Goal: Ask a question

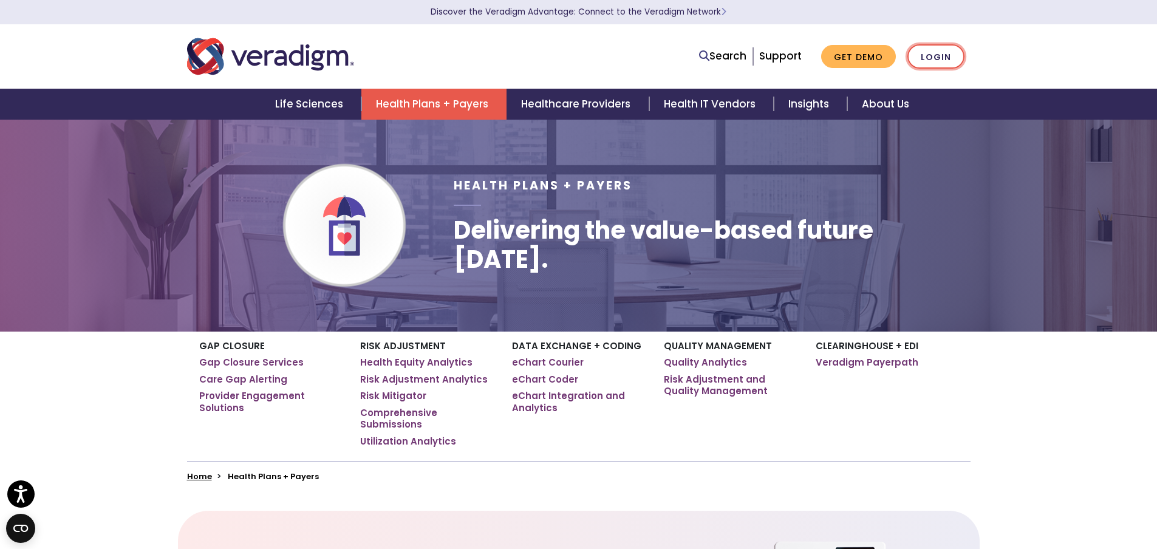
click at [935, 58] on link "Login" at bounding box center [935, 56] width 57 height 25
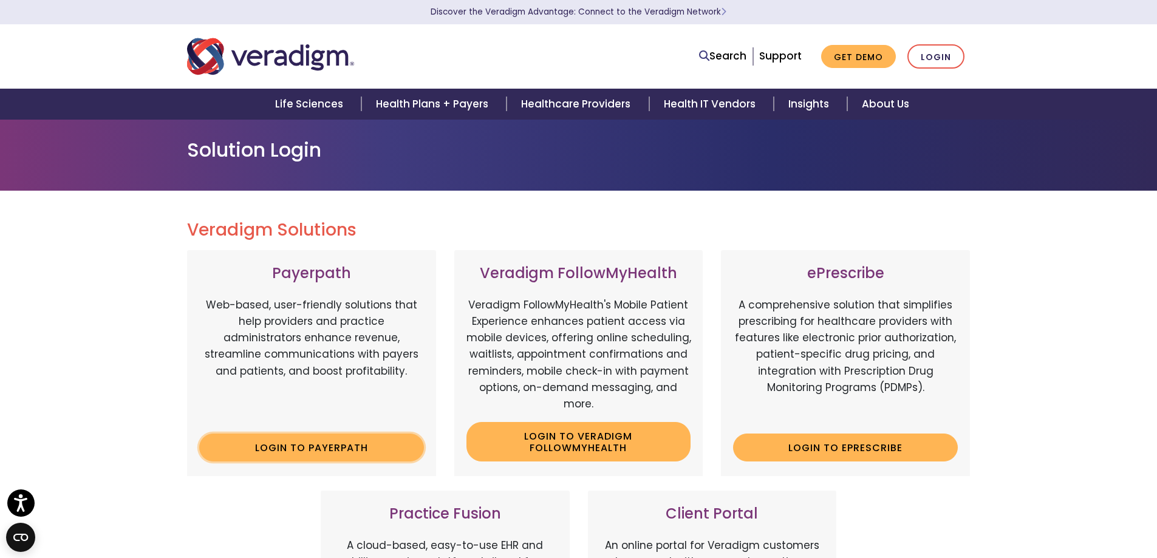
click at [291, 451] on link "Login to Payerpath" at bounding box center [311, 448] width 225 height 28
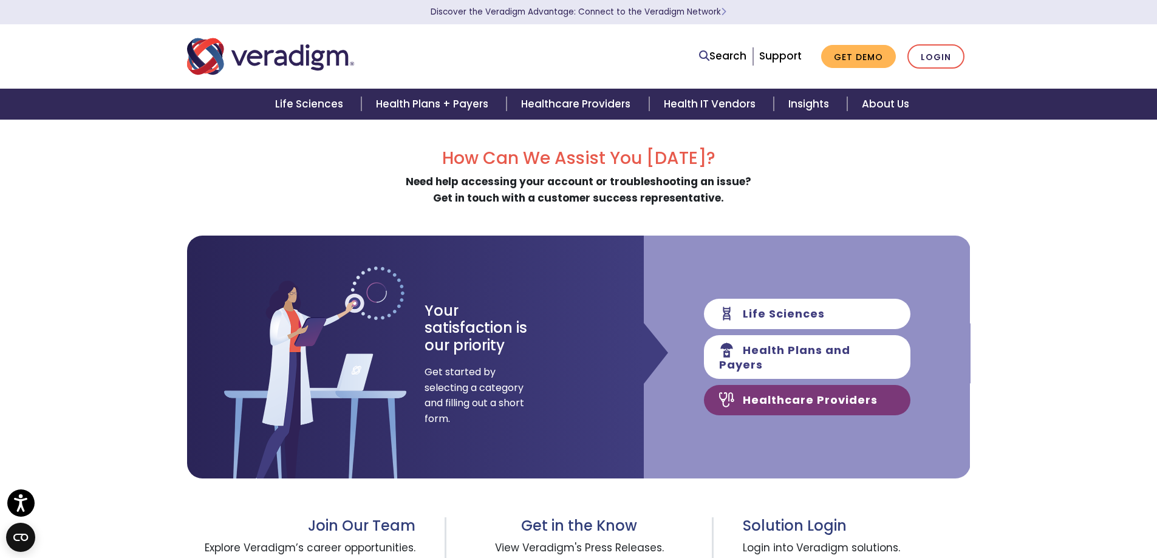
click at [783, 394] on link "Healthcare Providers" at bounding box center [807, 400] width 207 height 30
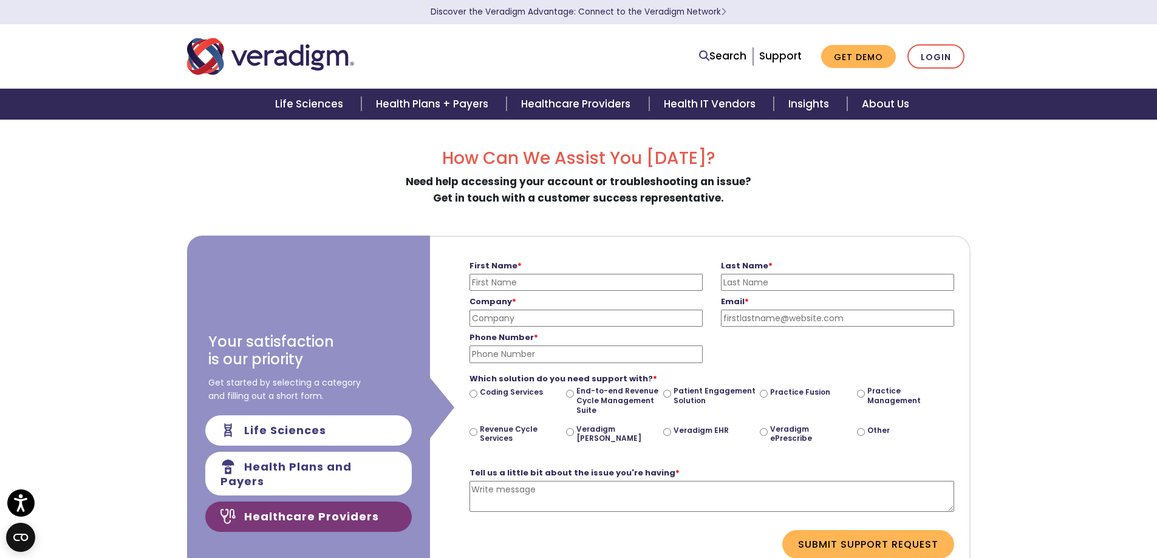
click at [493, 285] on input "First Name *" at bounding box center [585, 282] width 233 height 17
type input "Jorge"
type input "Nasr"
type input "Honda Pilot"
type input "JFNFOOTCARE@GMAIL.COM"
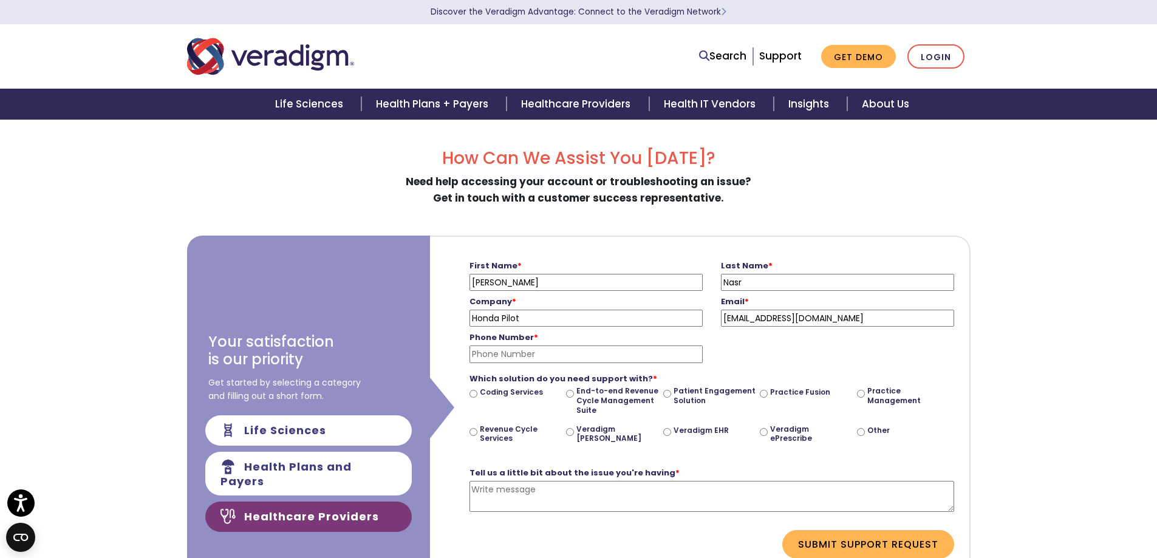
type input "3057759790"
drag, startPoint x: 533, startPoint y: 315, endPoint x: 411, endPoint y: 318, distance: 122.1
click at [411, 318] on div "Your satisfaction is our priority Get started by selecting a category and filli…" at bounding box center [578, 433] width 783 height 395
type input "FLORIDA FOOT AND ANKLE ASSOCIATES"
drag, startPoint x: 528, startPoint y: 355, endPoint x: 435, endPoint y: 365, distance: 94.1
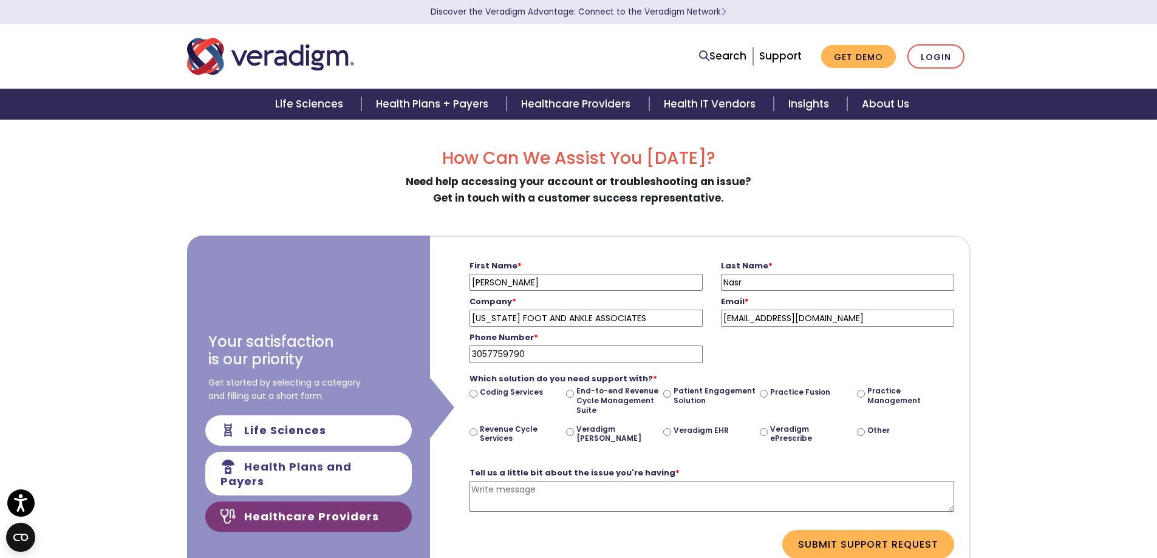
click at [435, 365] on div "First Name * Jorge Please enter your first name Last Name * Nasr Please enter y…" at bounding box center [700, 433] width 541 height 395
drag, startPoint x: 561, startPoint y: 349, endPoint x: 439, endPoint y: 364, distance: 123.0
click at [439, 364] on form "First Name * Jorge Please enter your first name Last Name * Nasr Please enter y…" at bounding box center [699, 407] width 521 height 340
type input "7867239593"
click at [471, 430] on input "Revenue Cycle Services" at bounding box center [473, 432] width 8 height 8
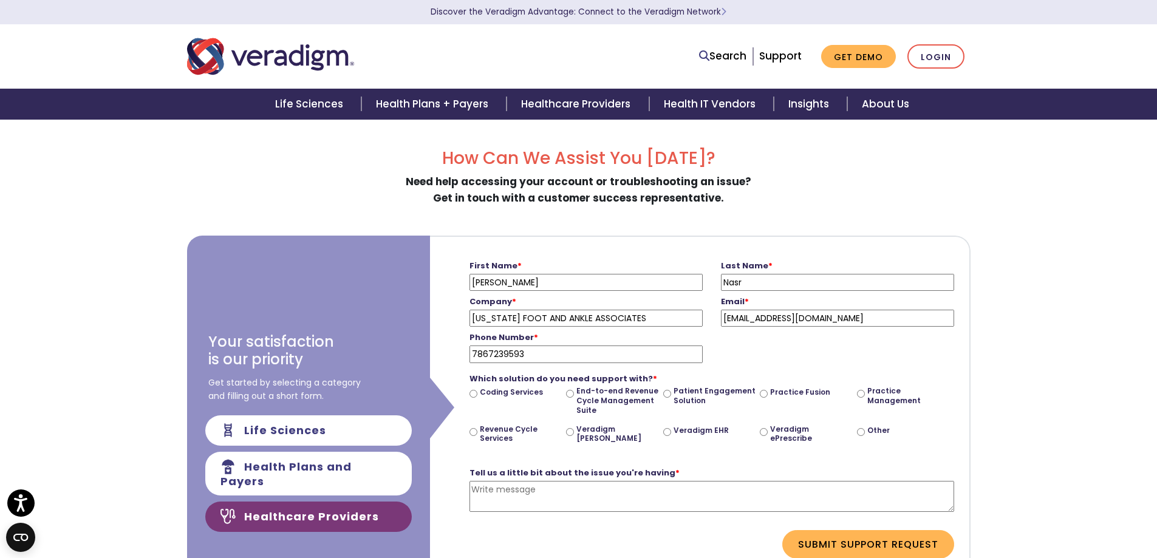
radio input "true"
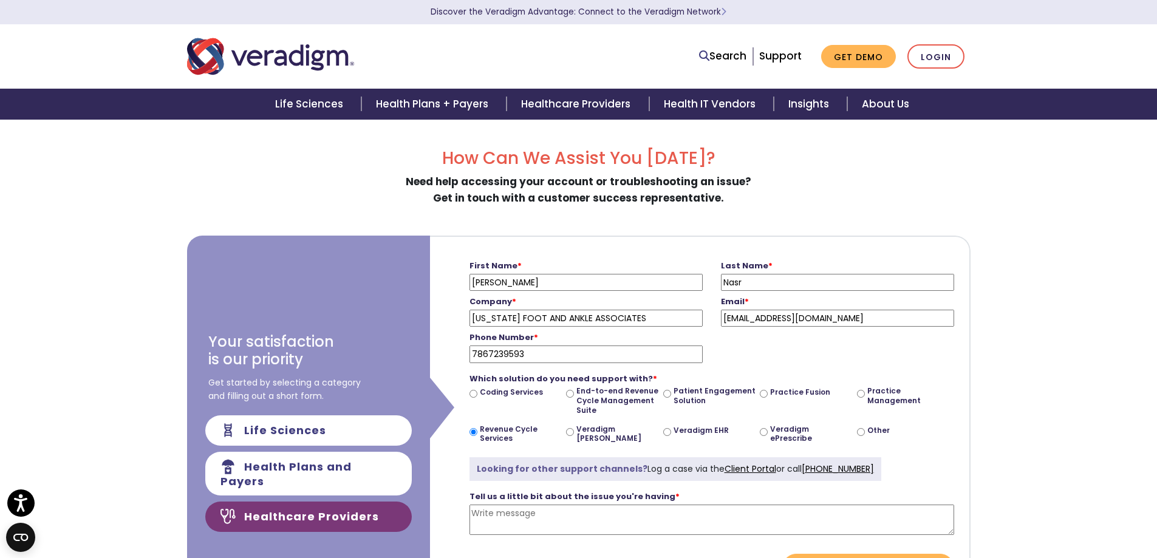
click at [484, 513] on textarea "Tell us a little bit about the issue you're having *" at bounding box center [711, 520] width 485 height 31
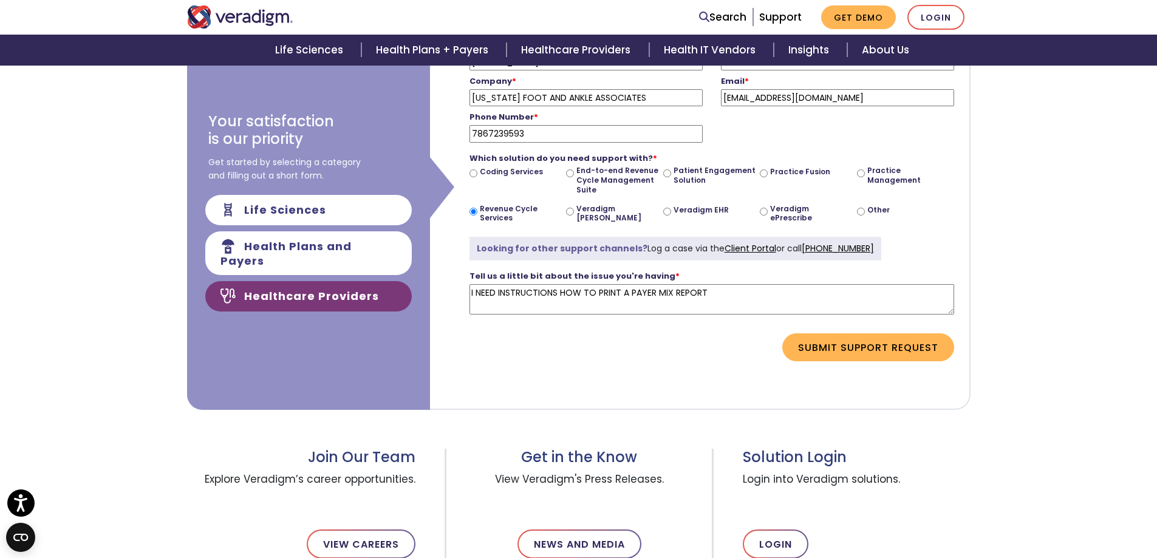
scroll to position [243, 0]
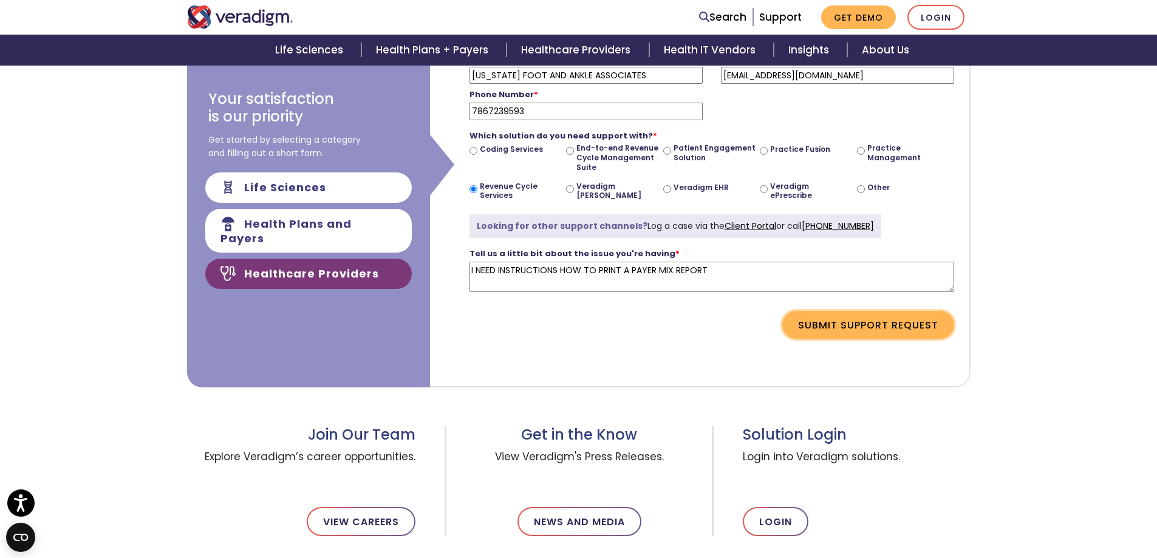
type textarea "I NEED INSTRUCTIONS HOW TO PRINT A PAYER MIX REPORT"
click at [839, 327] on button "Submit Support Request" at bounding box center [868, 325] width 172 height 28
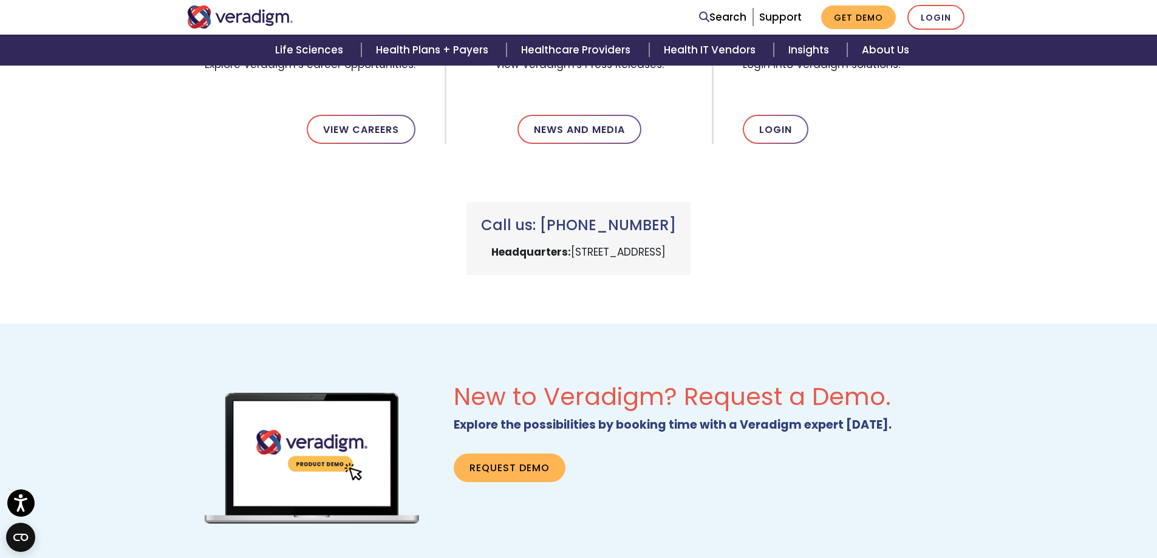
scroll to position [220, 0]
